Goal: Task Accomplishment & Management: Use online tool/utility

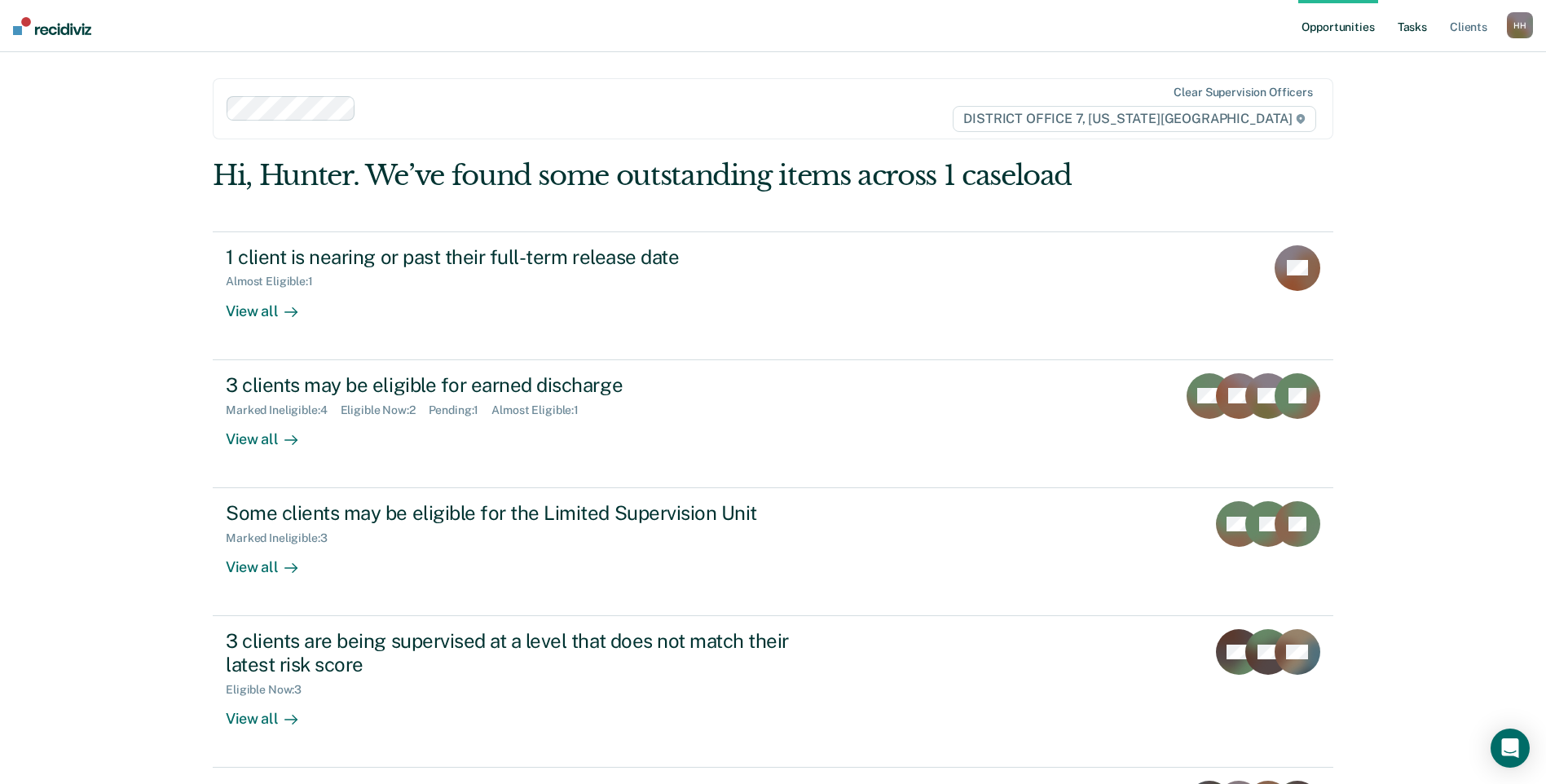
click at [1406, 28] on link "Tasks" at bounding box center [1412, 26] width 36 height 52
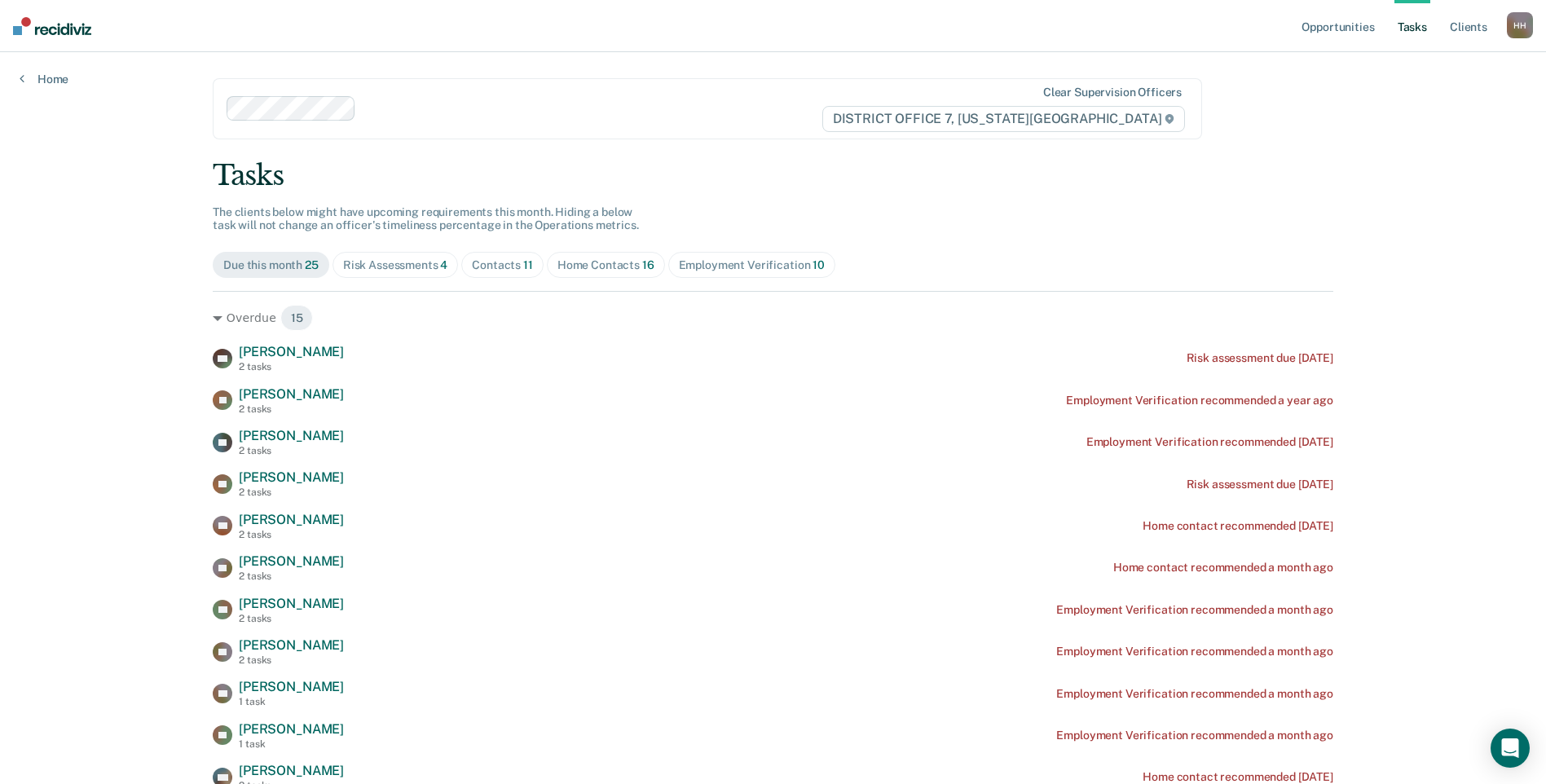
click at [586, 260] on div "Home Contacts 16" at bounding box center [605, 265] width 97 height 14
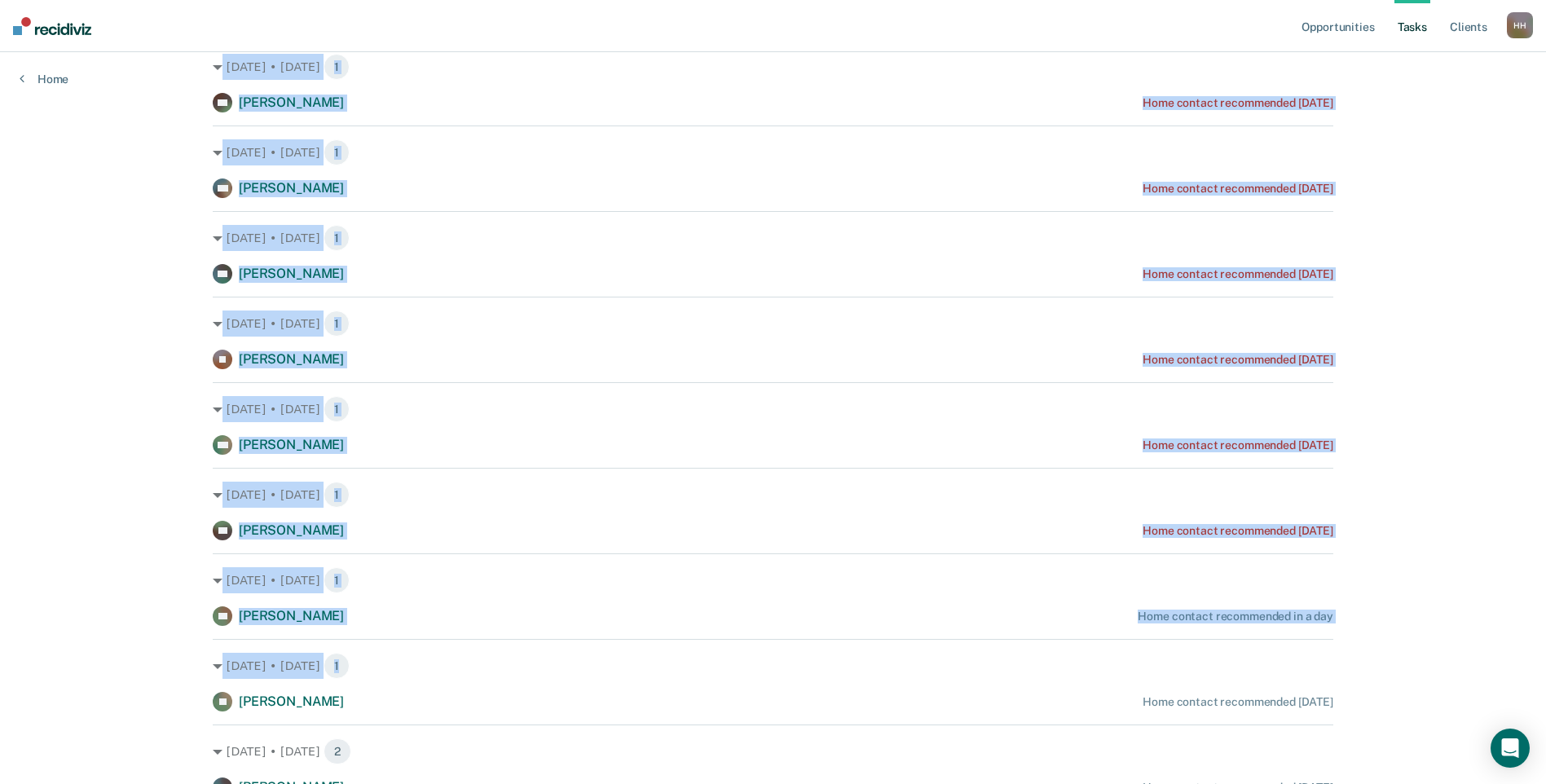
scroll to position [570, 0]
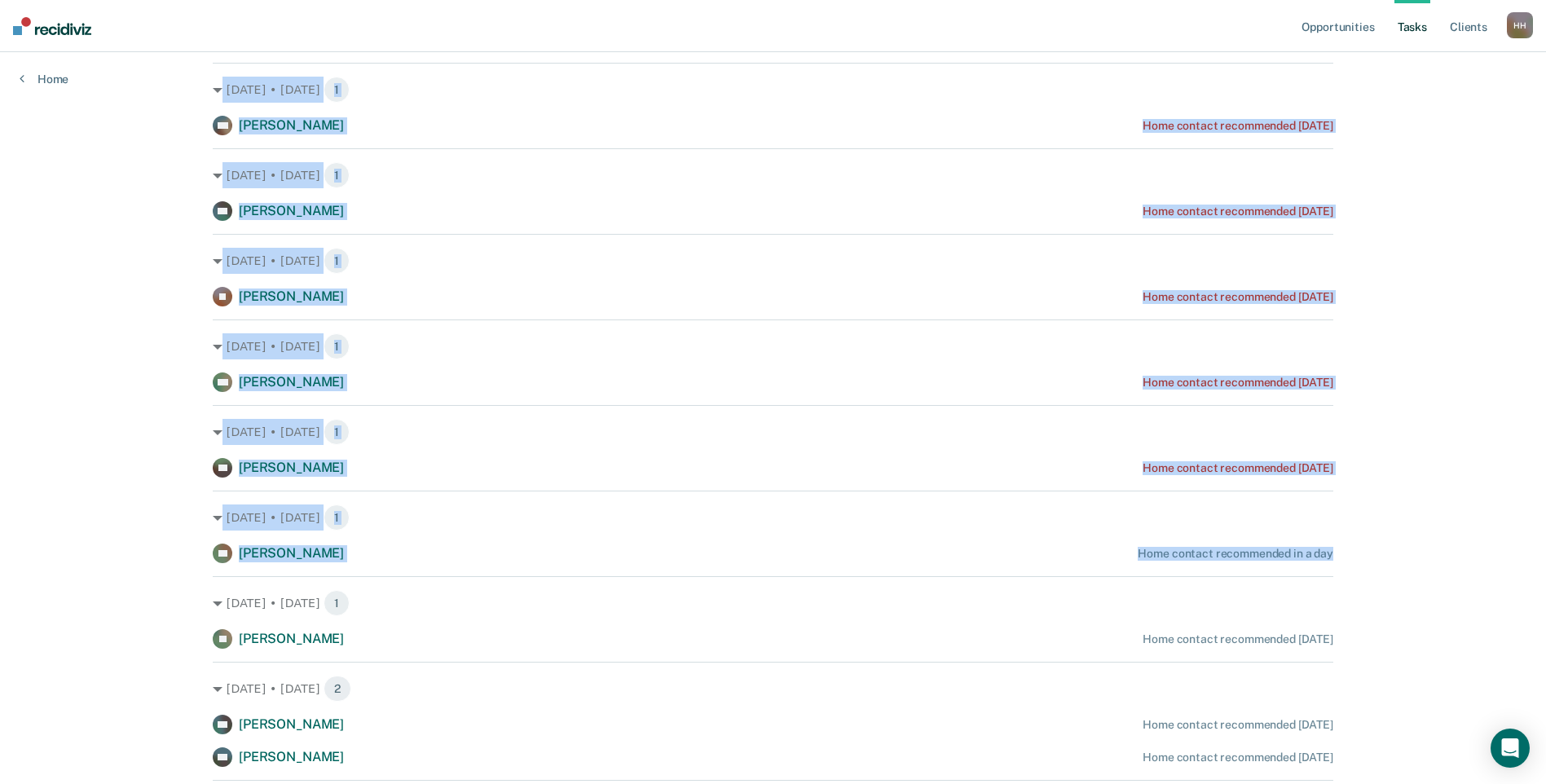
drag, startPoint x: 171, startPoint y: 170, endPoint x: 1363, endPoint y: 556, distance: 1252.9
click at [1363, 556] on div "Opportunities Tasks Client s [PERSON_NAME] Profile How it works Log Out Home Cl…" at bounding box center [773, 258] width 1546 height 1658
click at [1401, 28] on link "Tasks" at bounding box center [1412, 26] width 36 height 52
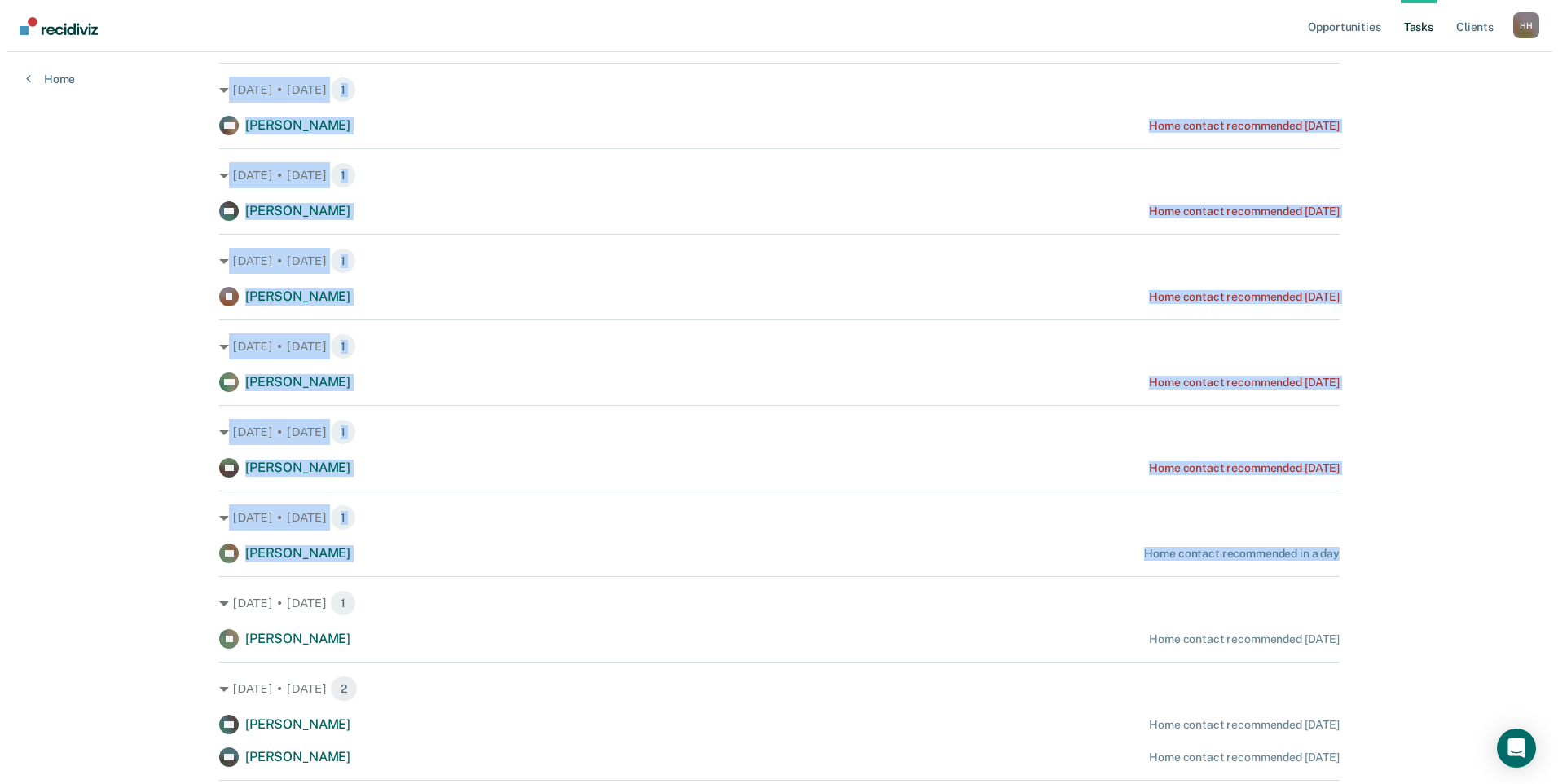
scroll to position [0, 0]
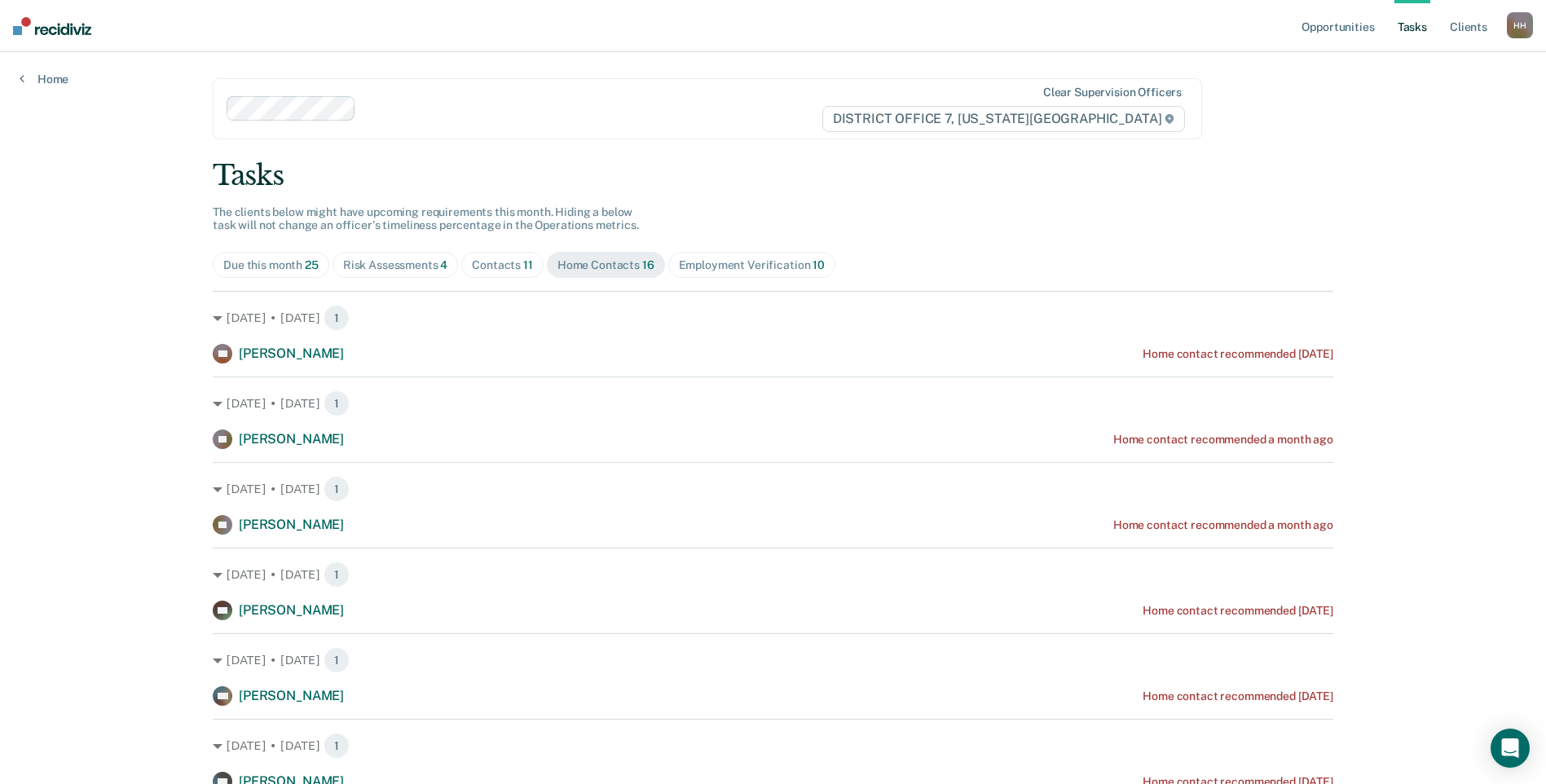
click at [490, 265] on div "Contacts 11" at bounding box center [502, 265] width 61 height 14
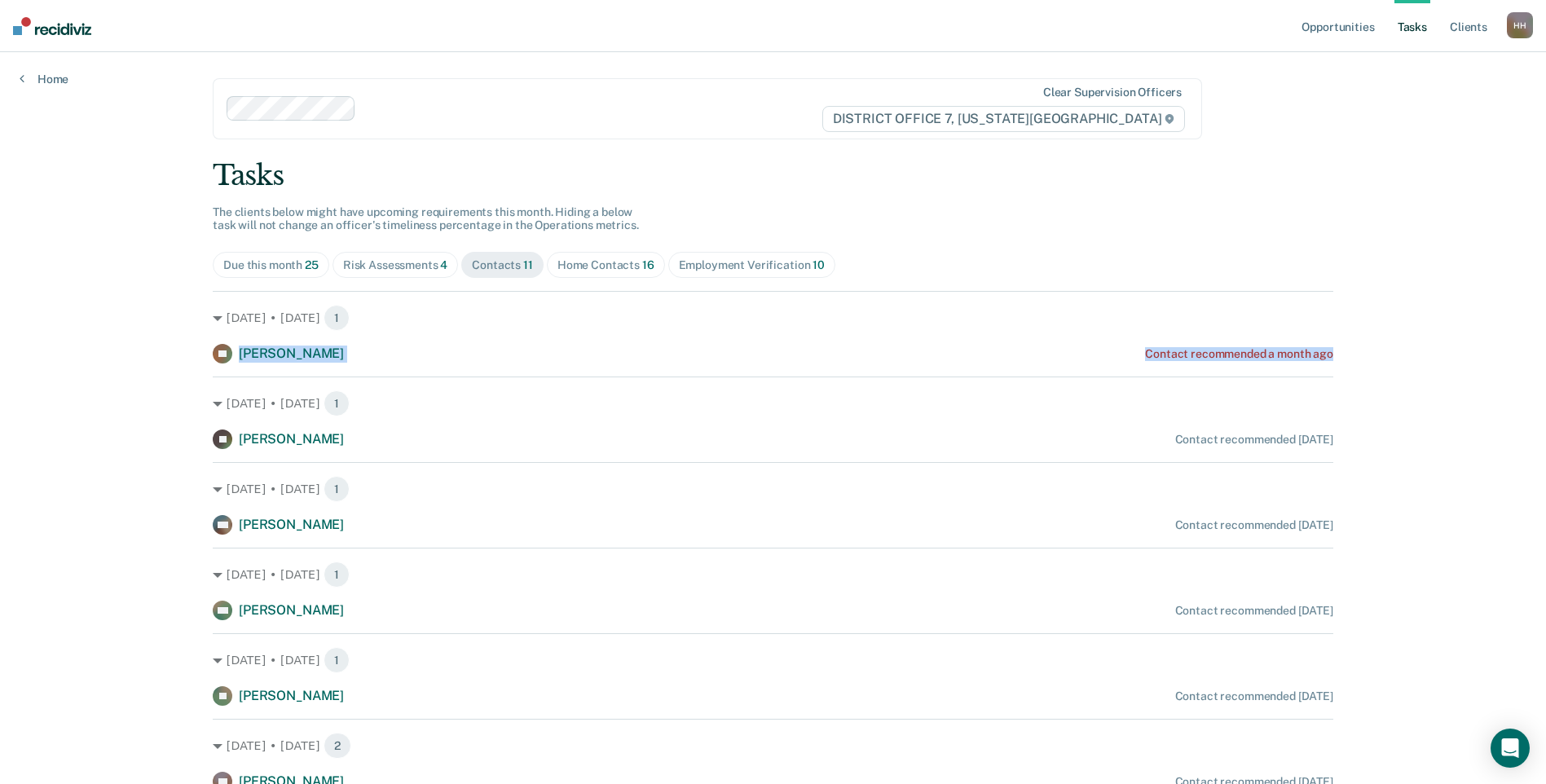
drag, startPoint x: 1345, startPoint y: 350, endPoint x: 194, endPoint y: 348, distance: 1151.0
click at [194, 348] on main "Clear supervision officers DISTRICT OFFICE 7, [US_STATE] FALLS Tasks The client…" at bounding box center [773, 595] width 1160 height 1087
copy div "[PERSON_NAME] Contact recommended a month ago"
click at [34, 26] on img at bounding box center [52, 26] width 79 height 18
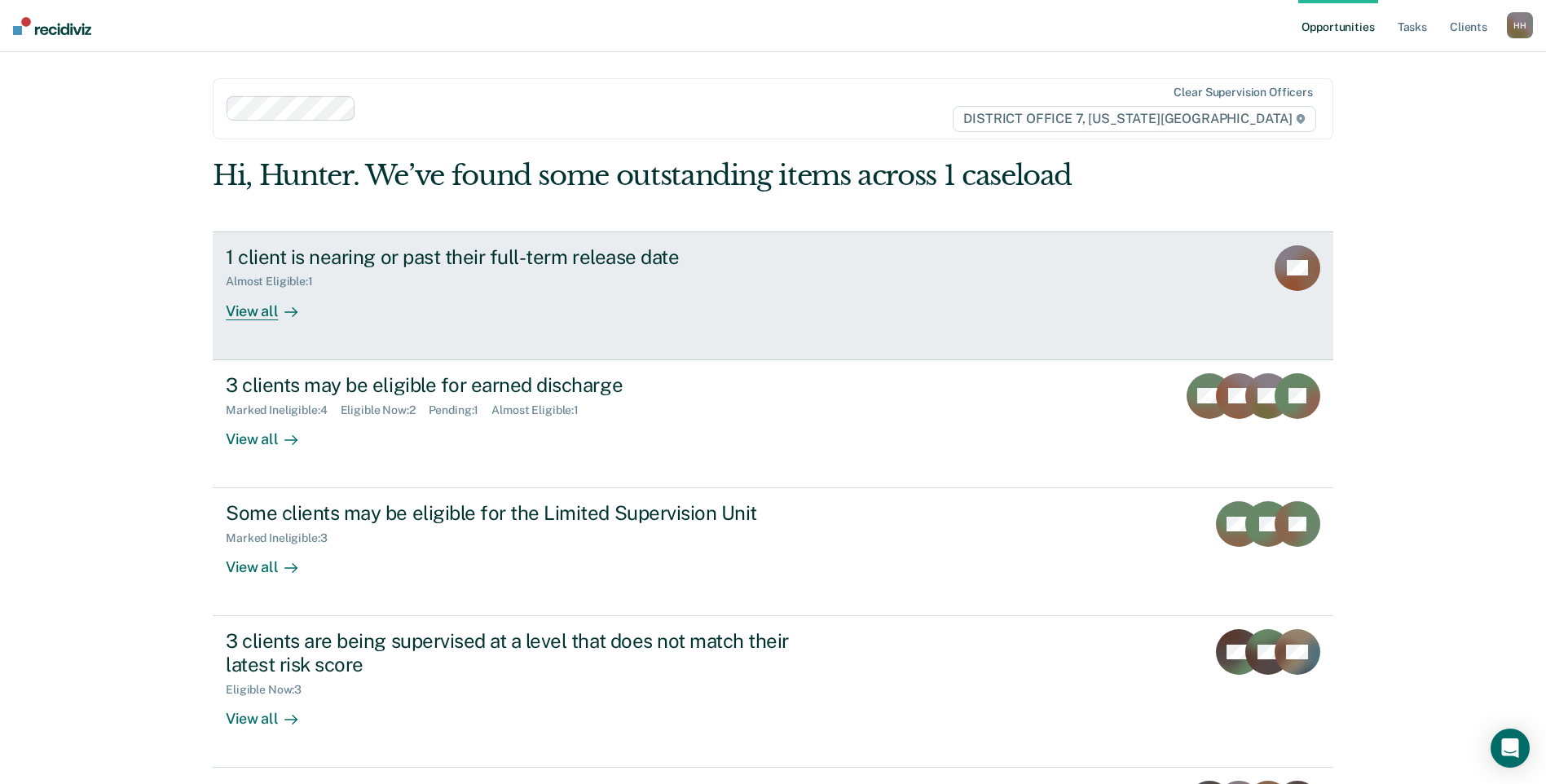
click at [267, 313] on div "View all" at bounding box center [271, 304] width 91 height 32
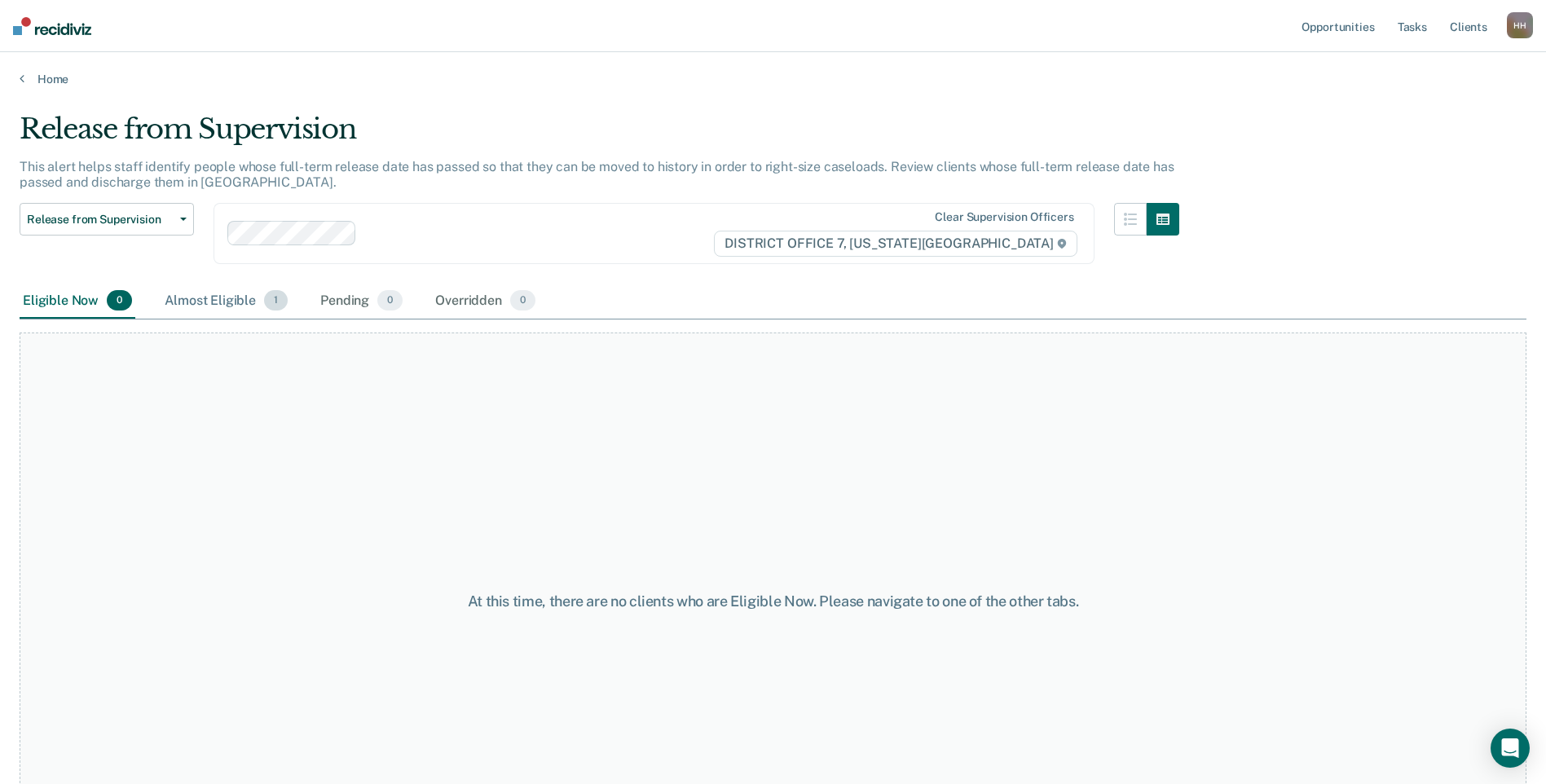
click at [229, 299] on div "Almost Eligible 1" at bounding box center [226, 301] width 130 height 36
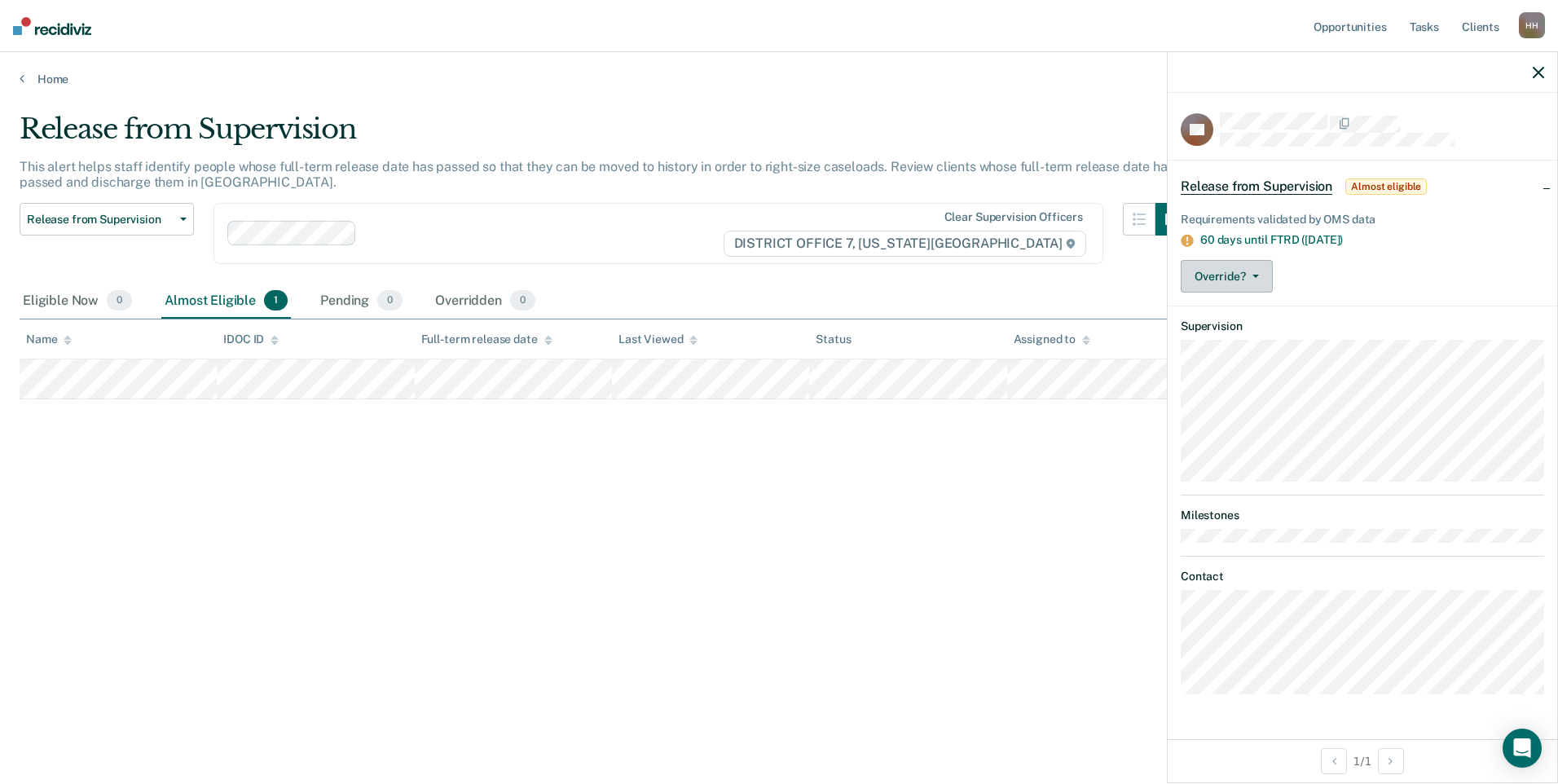
click at [1257, 278] on button "Override?" at bounding box center [1226, 277] width 92 height 33
click at [1372, 312] on article "SB Release from Supervision Almost eligible Requirements validated by OMS data …" at bounding box center [1363, 403] width 363 height 582
click at [1397, 180] on span "Almost eligible" at bounding box center [1386, 186] width 81 height 16
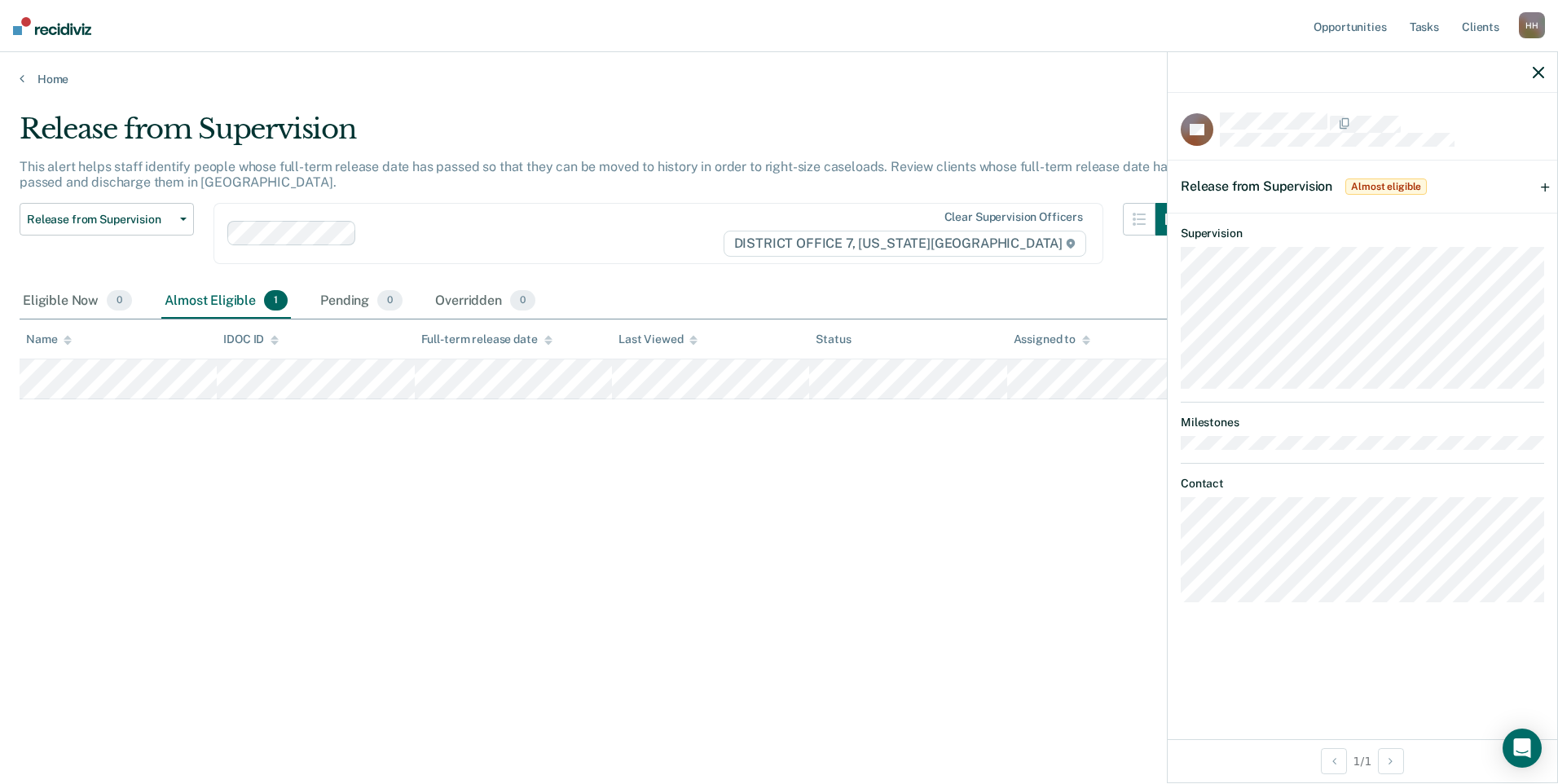
click at [1405, 179] on span "Almost eligible" at bounding box center [1386, 186] width 81 height 16
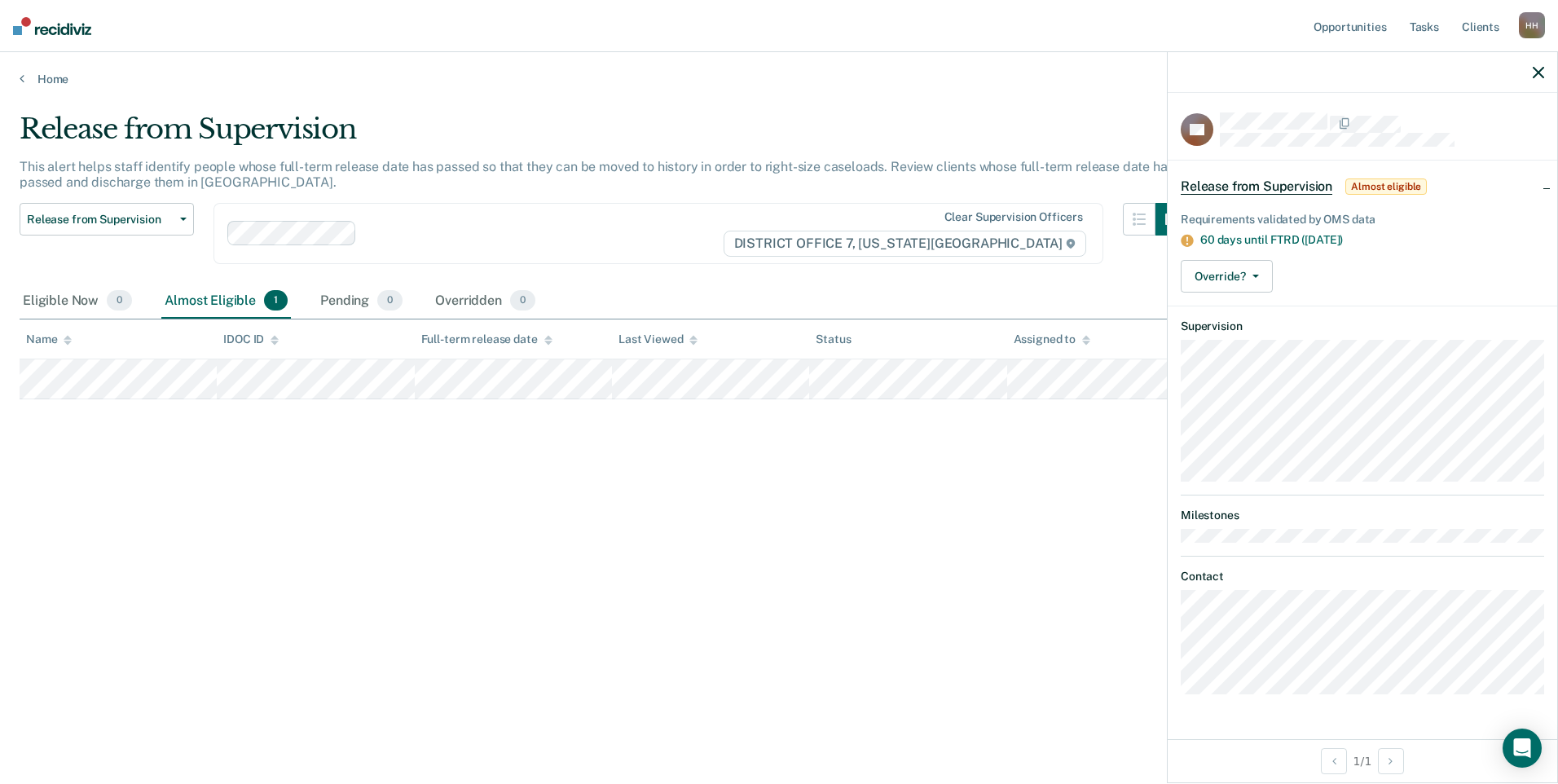
click at [1300, 558] on article "SB Release from Supervision Almost eligible Requirements validated by OMS data …" at bounding box center [1363, 403] width 363 height 582
drag, startPoint x: 993, startPoint y: 613, endPoint x: 921, endPoint y: 535, distance: 106.2
click at [982, 605] on div "Release from Supervision This alert helps staff identify people whose full-term…" at bounding box center [779, 387] width 1520 height 549
